Goal: Transaction & Acquisition: Purchase product/service

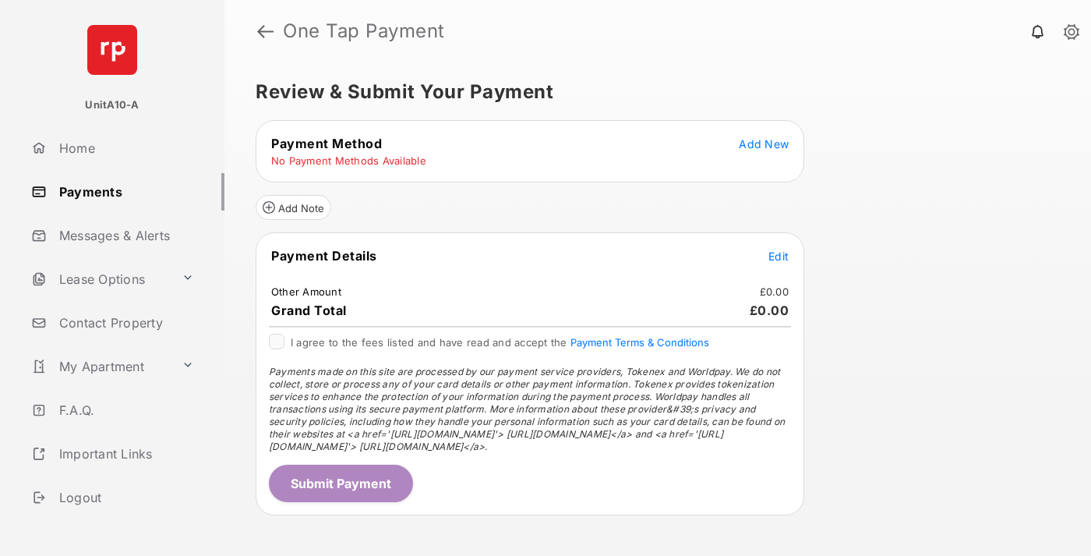
click at [764, 143] on span "Add New" at bounding box center [764, 143] width 50 height 13
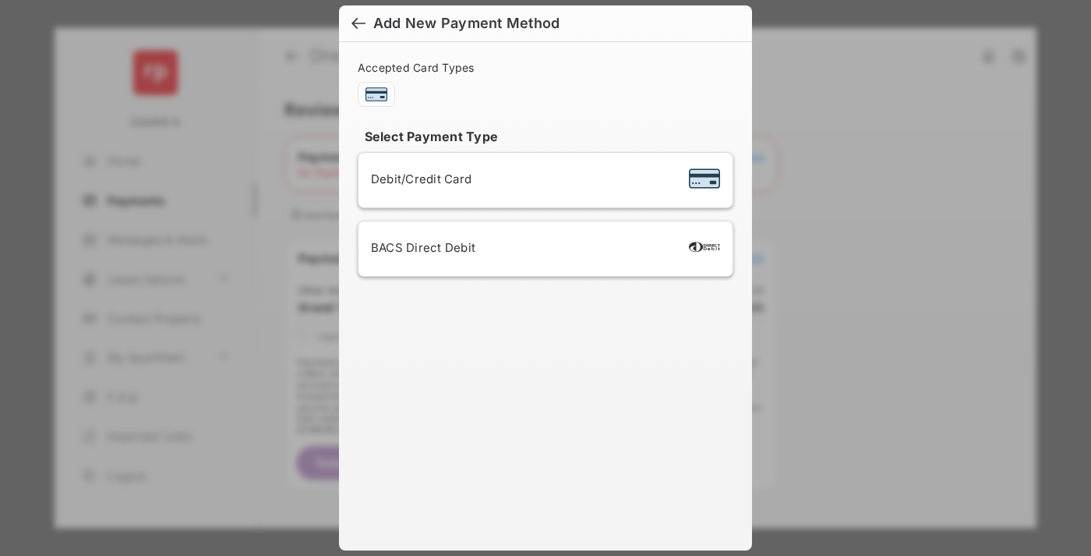
click at [417, 179] on span "Debit/Credit Card" at bounding box center [421, 179] width 101 height 15
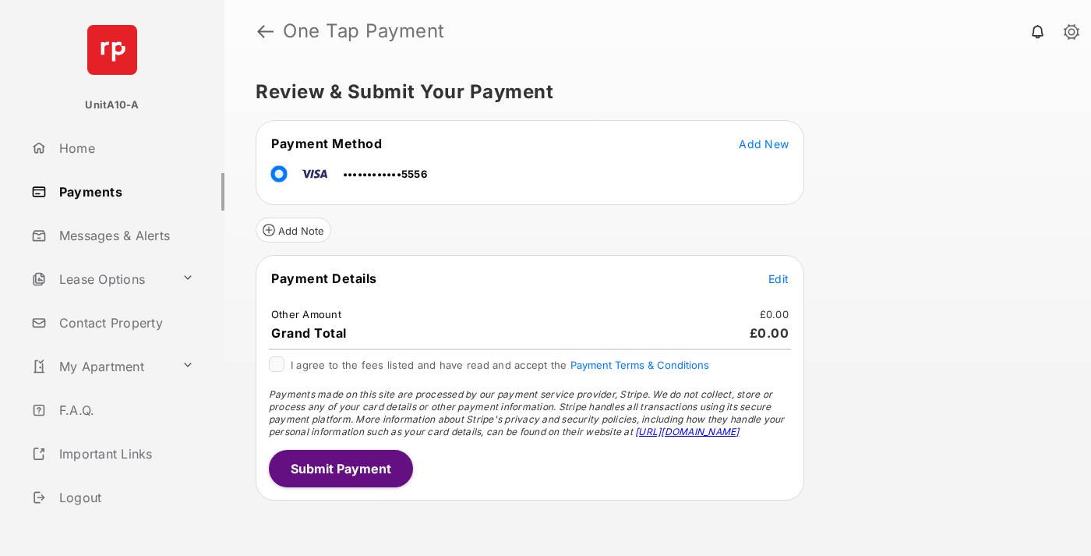
click at [779, 278] on span "Edit" at bounding box center [779, 278] width 20 height 13
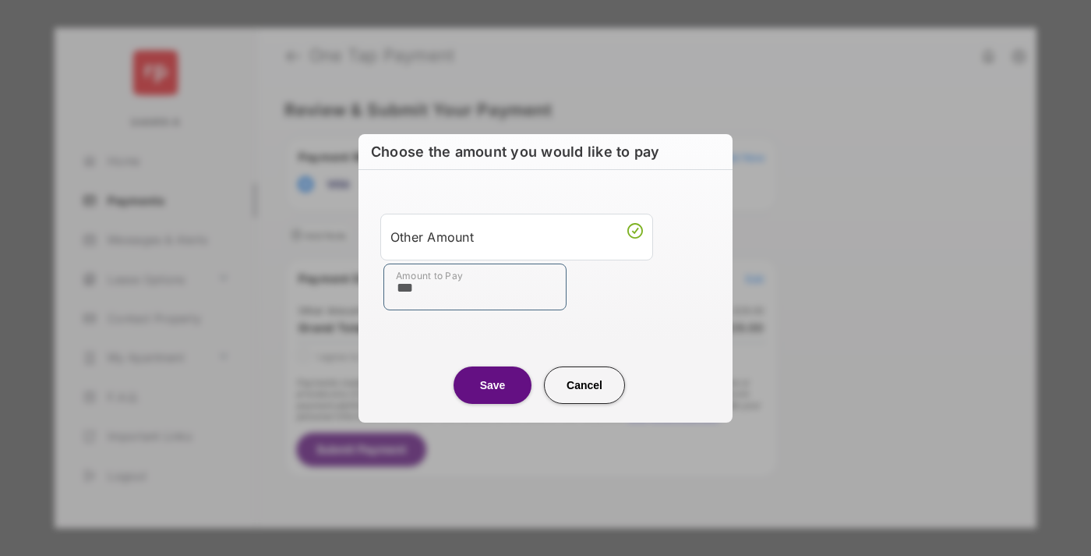
type input "***"
click at [493, 384] on button "Save" at bounding box center [493, 384] width 78 height 37
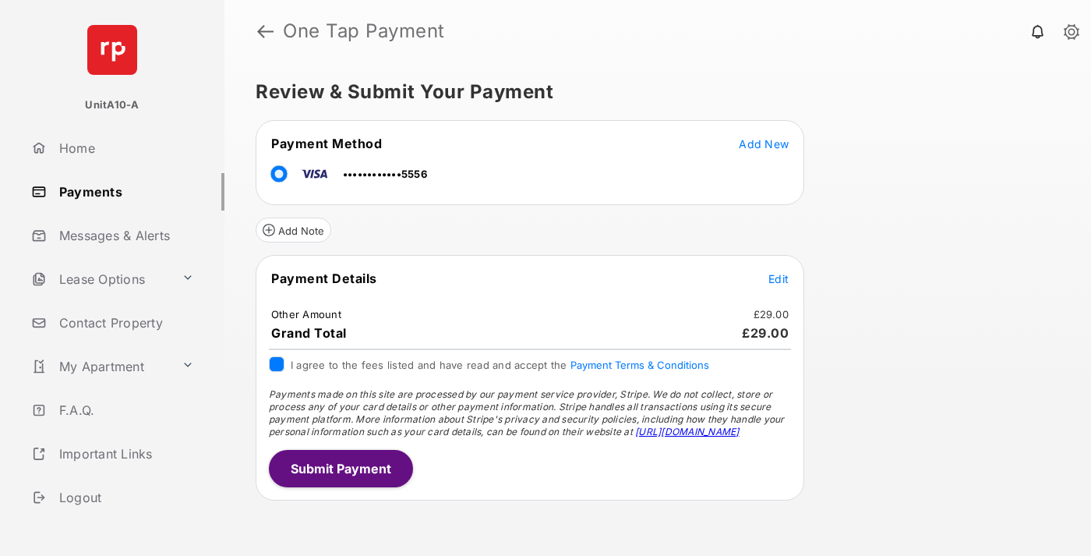
click at [340, 468] on button "Submit Payment" at bounding box center [341, 468] width 144 height 37
